Goal: Task Accomplishment & Management: Manage account settings

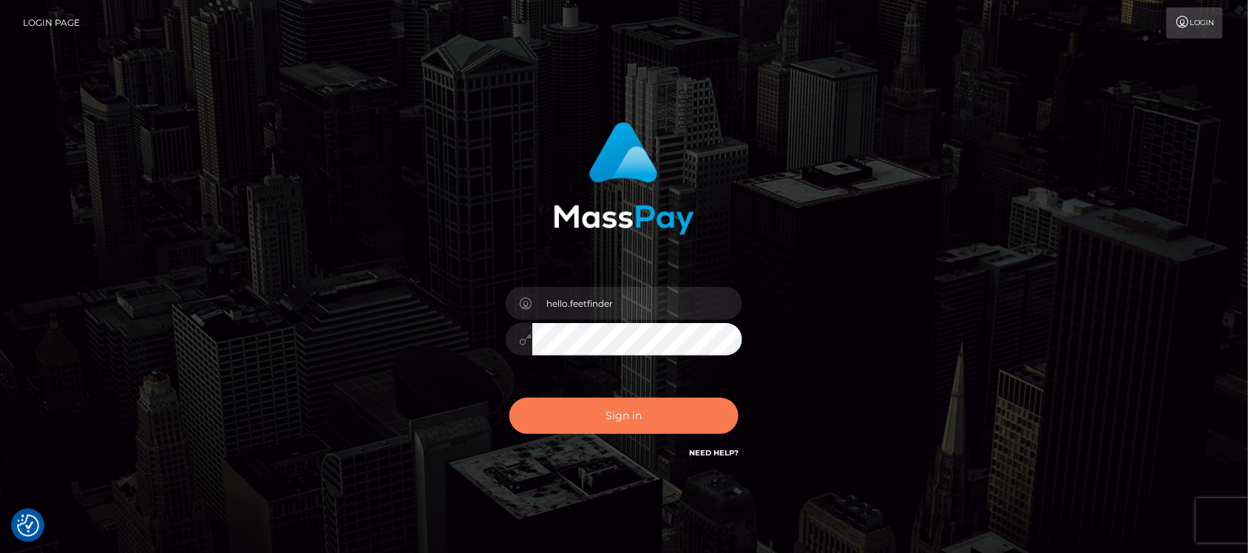
click at [655, 427] on button "Sign in" at bounding box center [623, 416] width 229 height 36
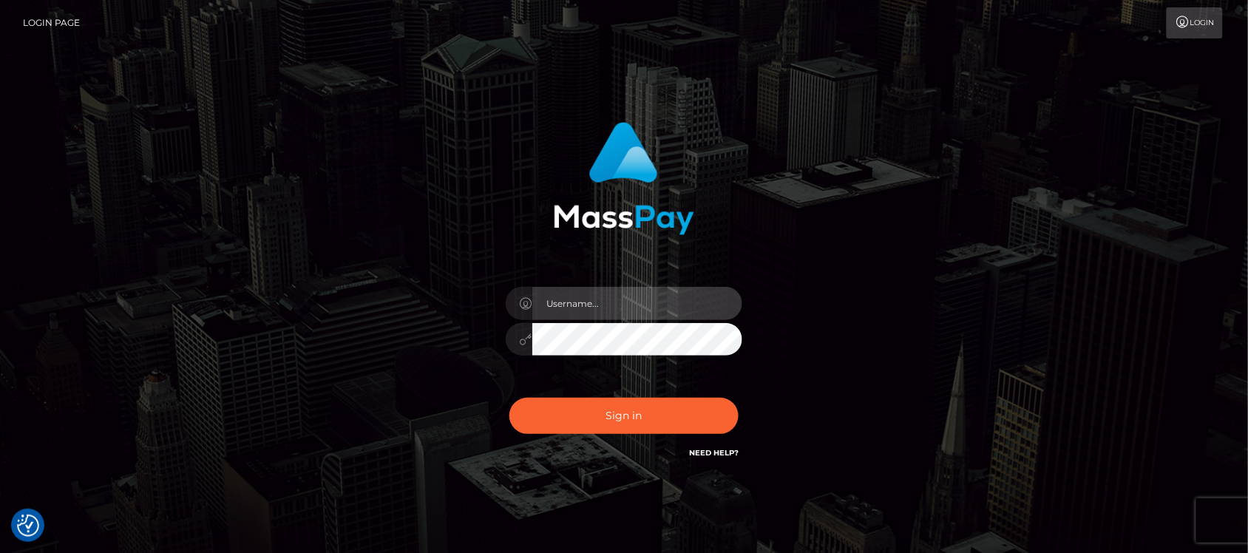
type input "hello.feetfinder"
drag, startPoint x: 673, startPoint y: 311, endPoint x: 677, endPoint y: 319, distance: 8.3
click at [673, 311] on input "hello.feetfinder" at bounding box center [637, 303] width 210 height 33
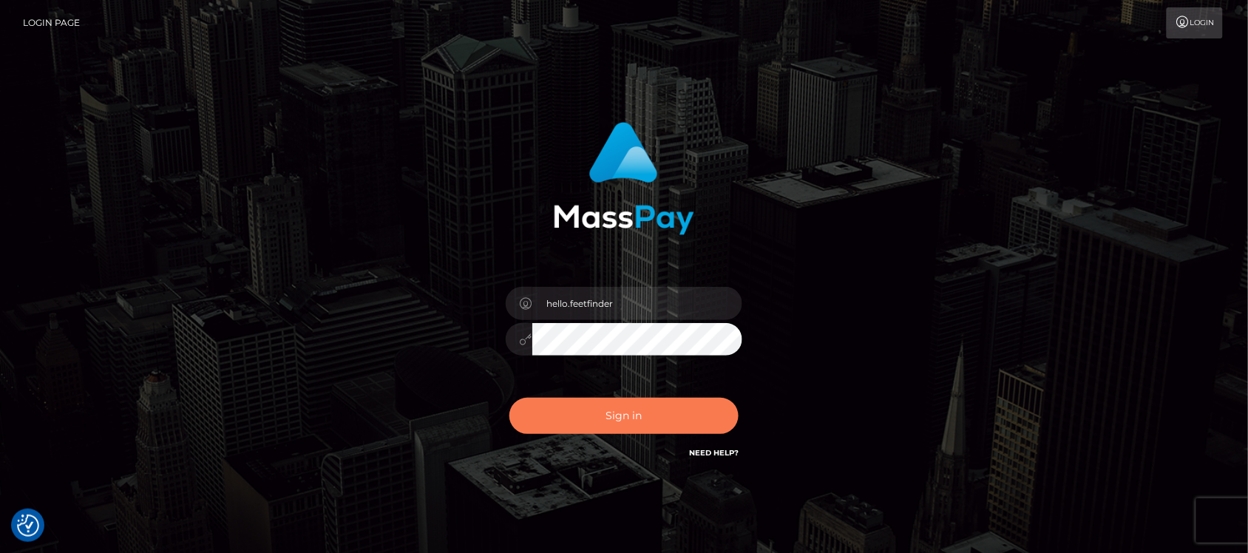
click at [586, 419] on button "Sign in" at bounding box center [623, 416] width 229 height 36
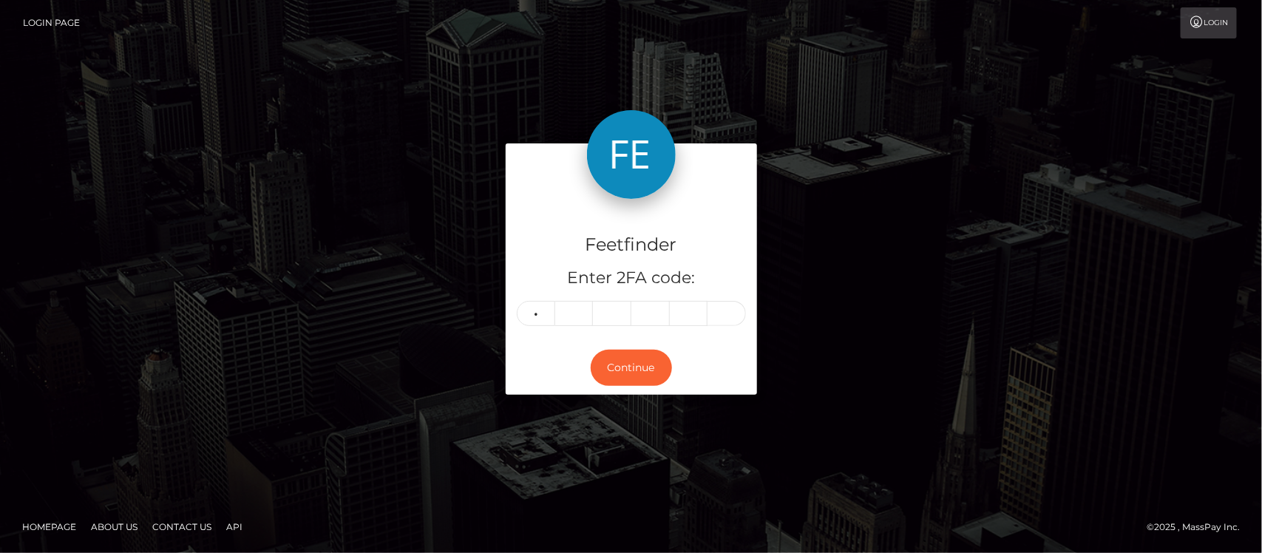
type input "9"
type input "7"
type input "1"
type input "5"
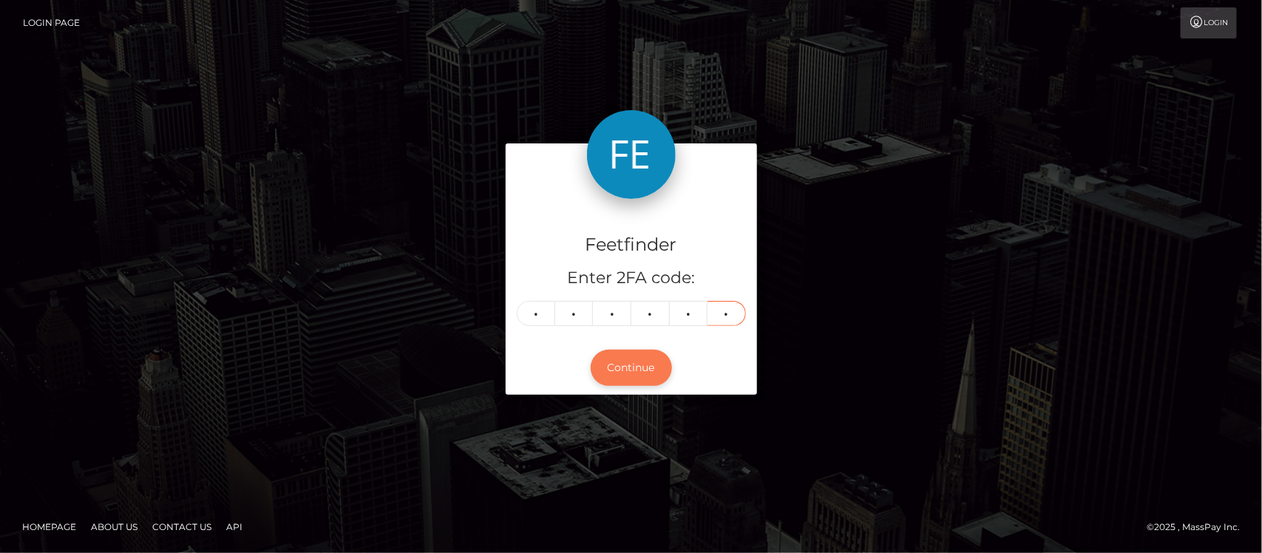
type input "4"
click at [640, 352] on button "Continue" at bounding box center [631, 368] width 81 height 36
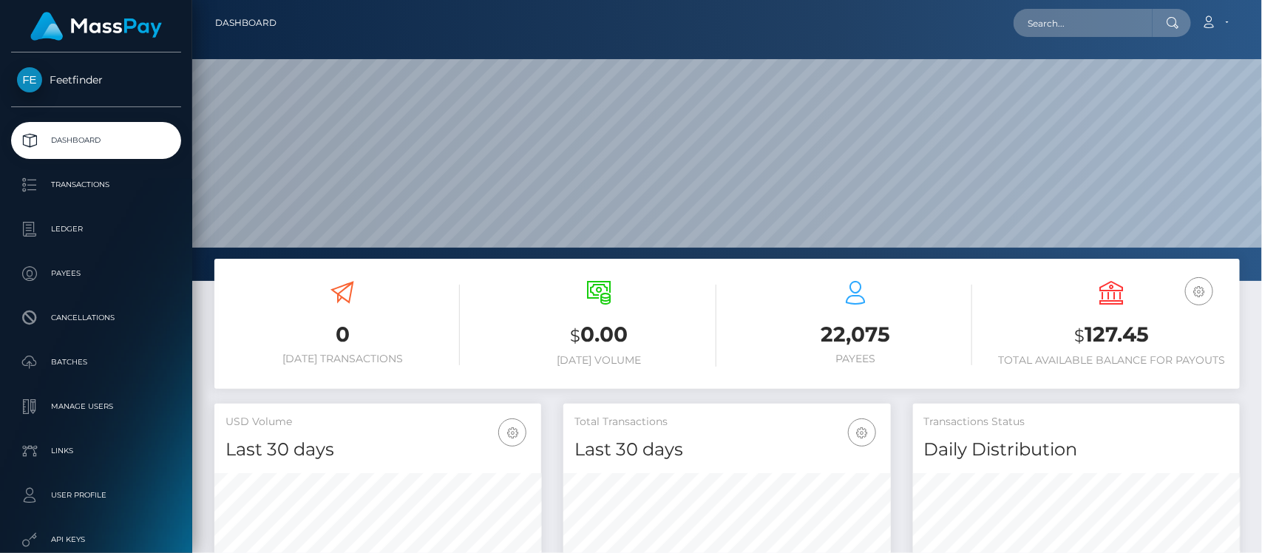
scroll to position [261, 327]
